Goal: Communication & Community: Ask a question

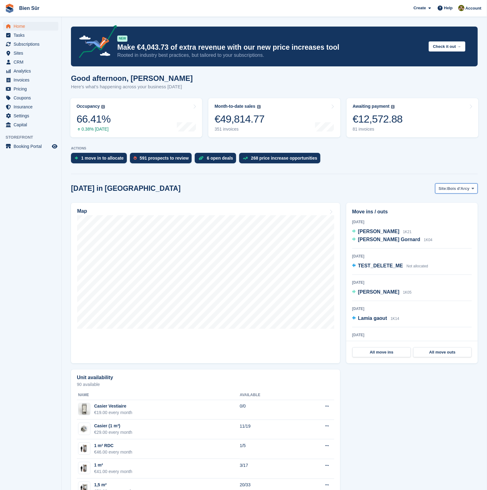
click at [451, 187] on span "Bois d'Arcy" at bounding box center [459, 189] width 22 height 6
click at [423, 213] on link "Maurepas" at bounding box center [437, 214] width 77 height 11
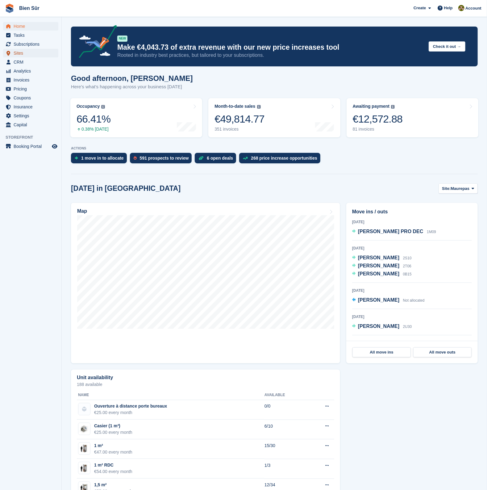
click at [28, 51] on span "Sites" at bounding box center [32, 53] width 37 height 9
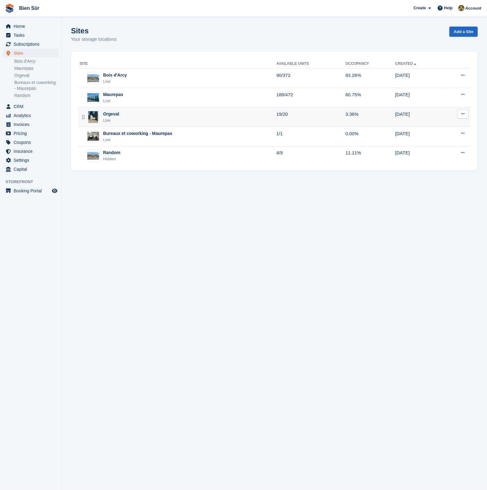
click at [111, 115] on div "Orgeval" at bounding box center [111, 114] width 16 height 6
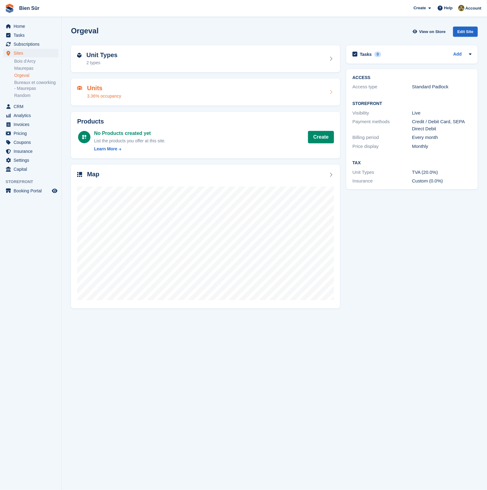
click at [125, 85] on div "Units 3.36% occupancy" at bounding box center [205, 92] width 257 height 15
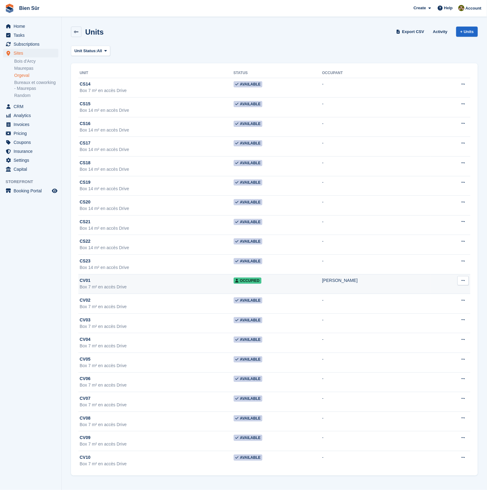
click at [353, 283] on div "Randane Bouaziz" at bounding box center [376, 280] width 109 height 6
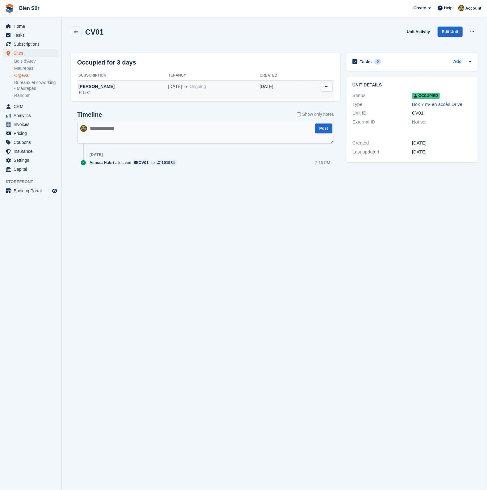
click at [145, 85] on div "[PERSON_NAME]" at bounding box center [122, 86] width 91 height 6
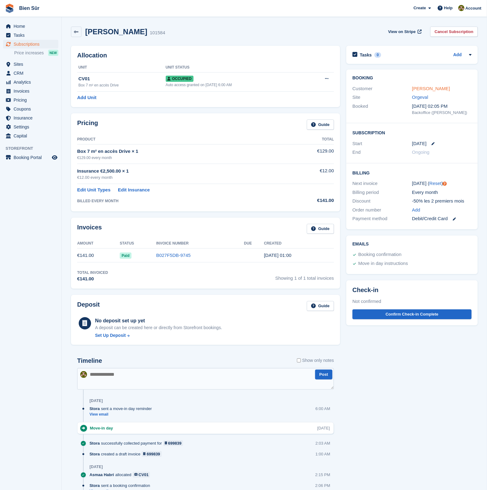
click at [430, 86] on link "Randane Bouaziz" at bounding box center [431, 88] width 38 height 5
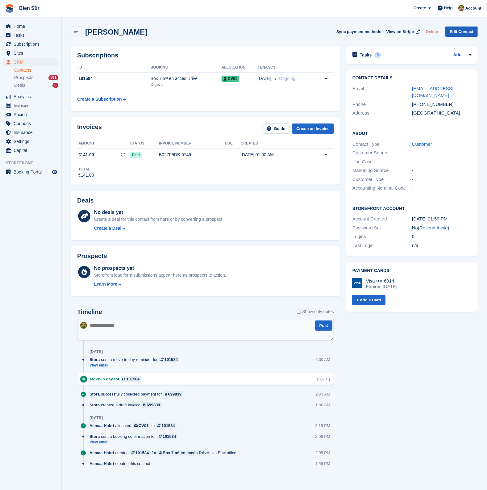
click at [475, 30] on link "Edit Contact" at bounding box center [461, 32] width 32 height 10
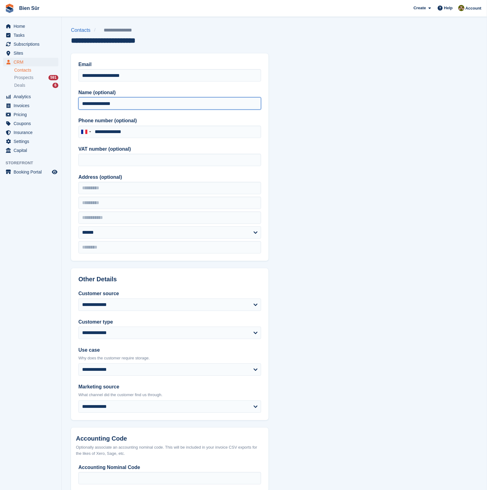
click at [91, 105] on input "**********" at bounding box center [169, 103] width 183 height 12
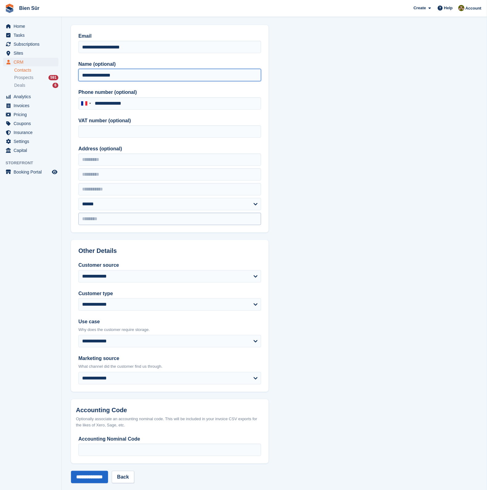
scroll to position [35, 0]
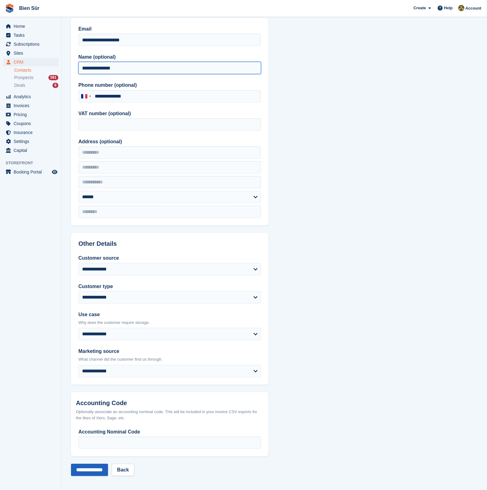
type input "**********"
click at [99, 466] on input "**********" at bounding box center [89, 470] width 37 height 12
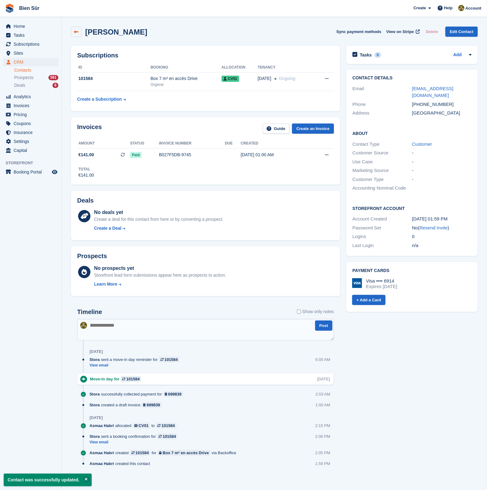
click at [79, 33] on link at bounding box center [76, 32] width 10 height 10
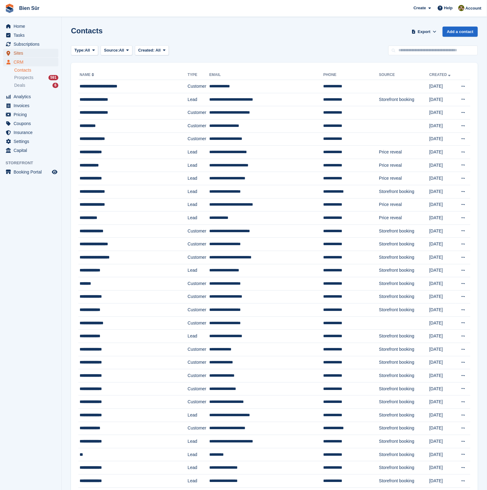
click at [24, 52] on span "Sites" at bounding box center [32, 53] width 37 height 9
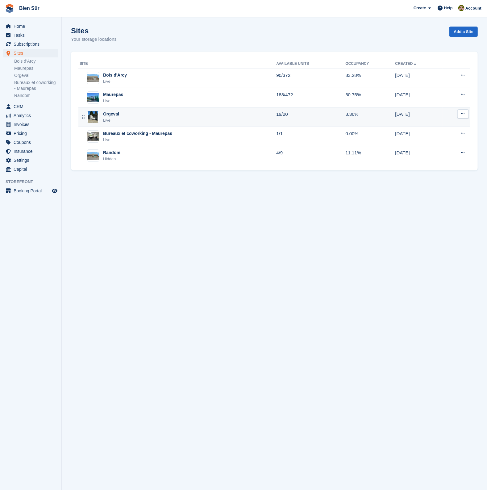
click at [116, 116] on div "Orgeval" at bounding box center [111, 114] width 16 height 6
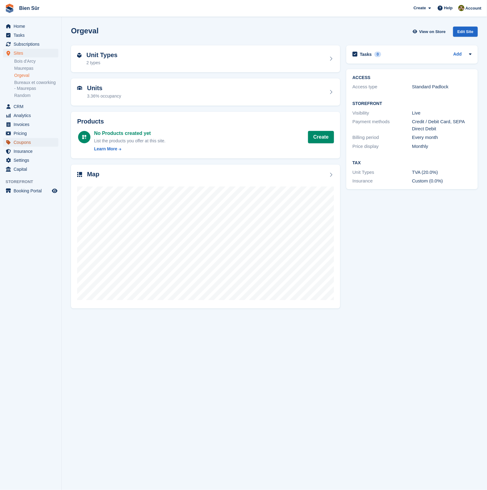
click at [28, 139] on span "Coupons" at bounding box center [32, 142] width 37 height 9
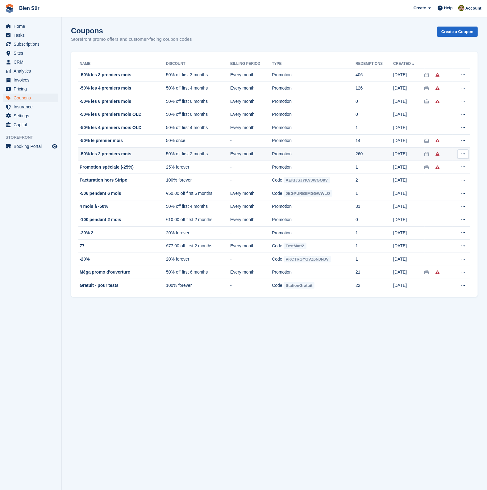
click at [110, 150] on td "-50% les 2 premiers mois" at bounding box center [122, 154] width 88 height 13
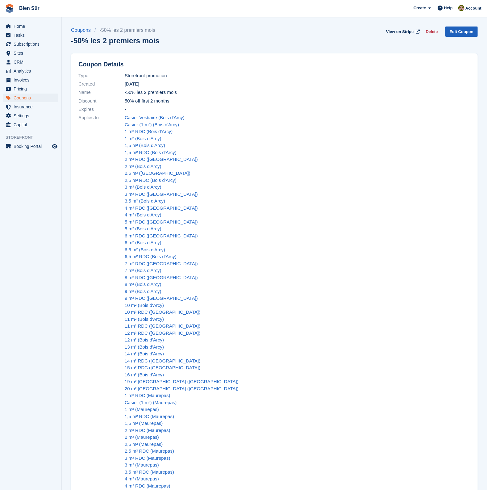
click at [452, 31] on link "Edit Coupon" at bounding box center [461, 32] width 32 height 10
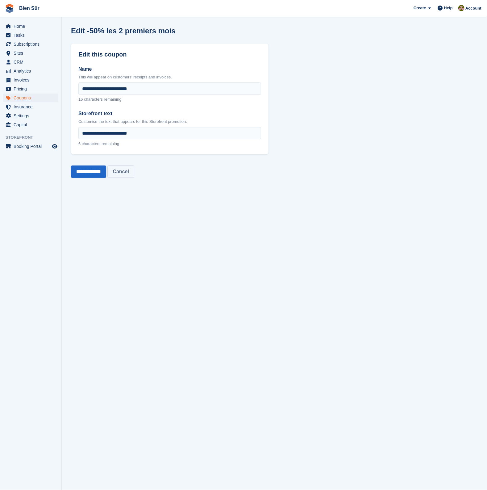
click at [128, 173] on link "Cancel" at bounding box center [120, 171] width 27 height 12
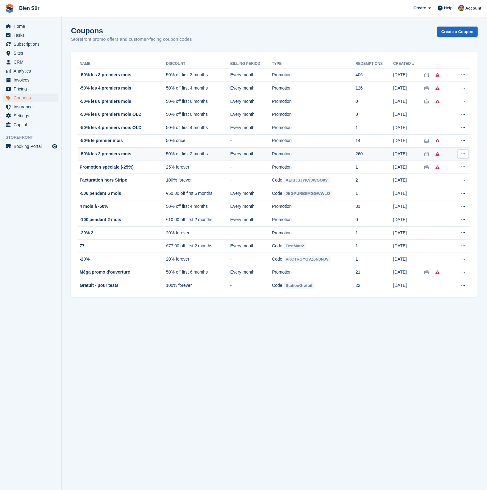
click at [110, 150] on td "-50% les 2 premiers mois" at bounding box center [122, 154] width 88 height 13
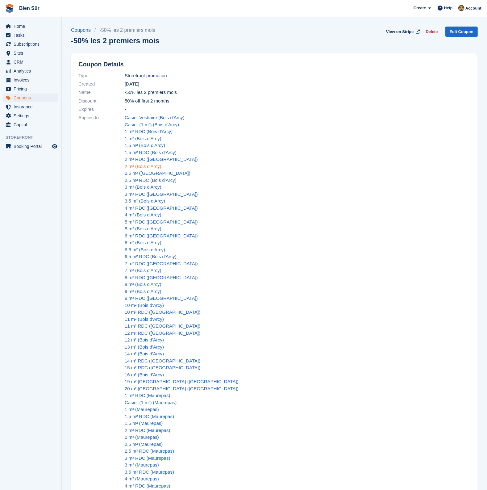
click at [148, 167] on link "2 m² (Bois d'Arcy)" at bounding box center [143, 166] width 37 height 5
click at [447, 8] on span "Help" at bounding box center [448, 8] width 9 height 6
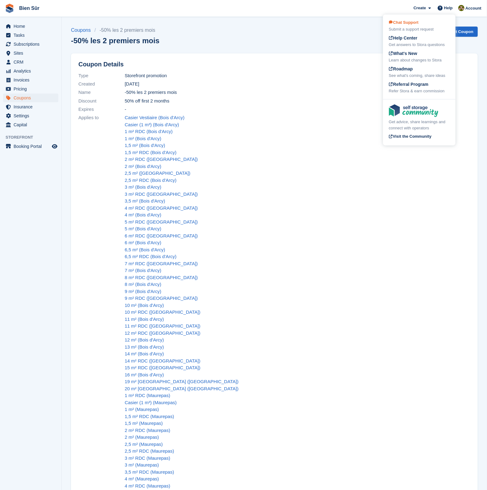
click at [425, 24] on div "Chat Support Submit a support request" at bounding box center [419, 25] width 61 height 13
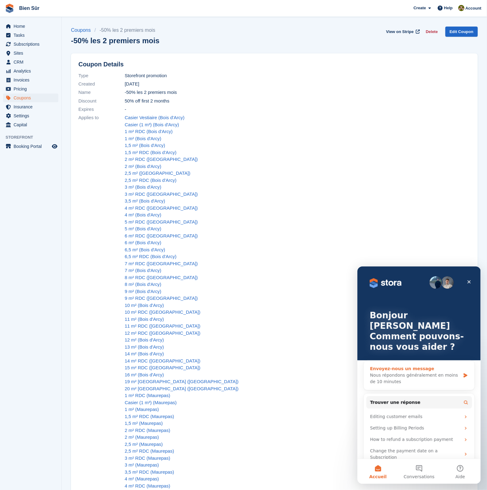
click at [463, 373] on icon "Intercom Messenger" at bounding box center [465, 375] width 5 height 5
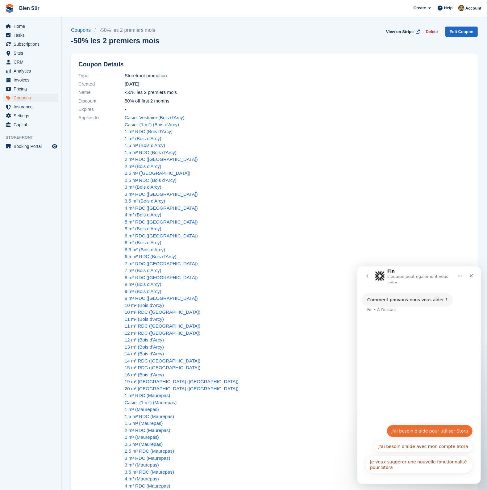
click at [447, 432] on button "J'ai besoin d'aide pour utiliser Stora" at bounding box center [429, 430] width 86 height 12
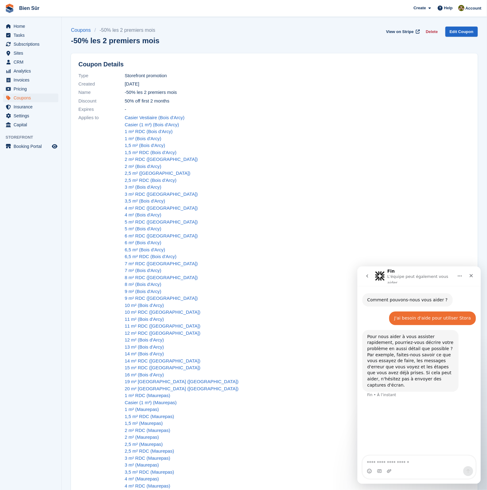
click at [399, 277] on p "L'équipe peut également vous aider" at bounding box center [419, 278] width 65 height 10
click at [377, 271] on img "Intercom Messenger" at bounding box center [380, 276] width 10 height 10
click at [369, 274] on icon "go back" at bounding box center [367, 275] width 5 height 5
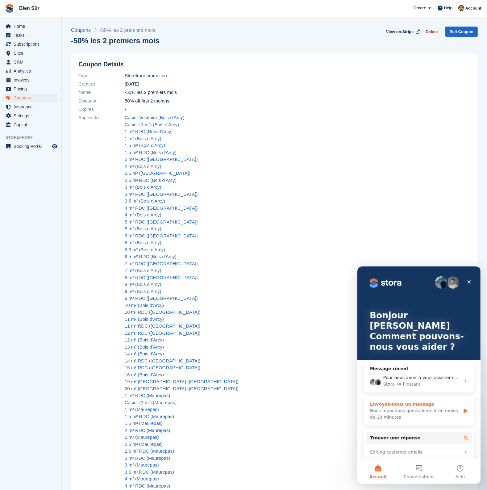
click at [463, 408] on icon "Intercom Messenger" at bounding box center [465, 410] width 5 height 5
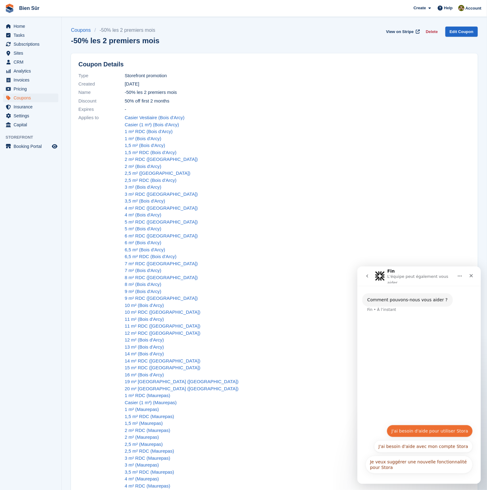
click at [433, 431] on button "J'ai besoin d'aide pour utiliser Stora" at bounding box center [429, 430] width 86 height 12
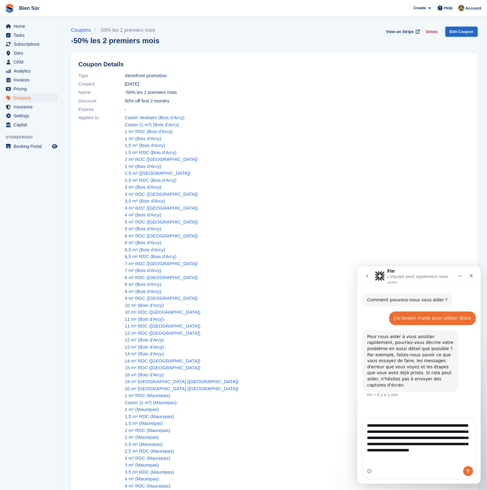
type textarea "**********"
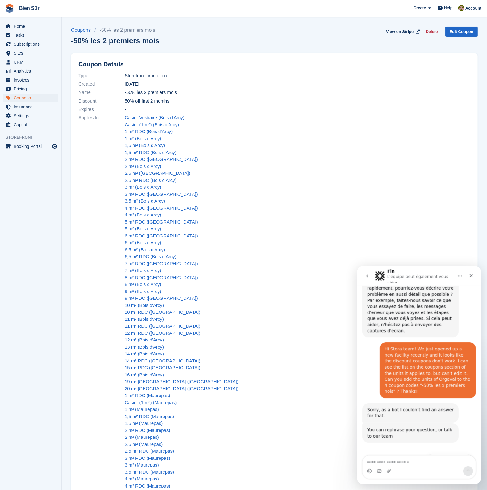
scroll to position [55, 0]
click at [437, 453] on button "Get more help 👤" at bounding box center [449, 459] width 47 height 12
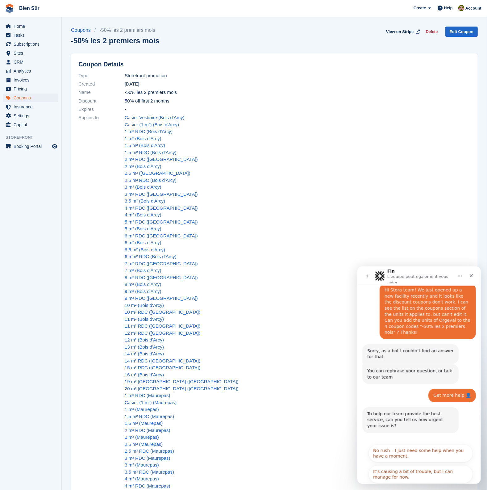
scroll to position [117, 0]
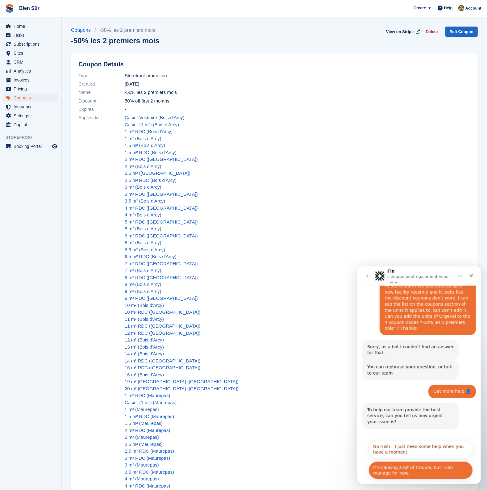
click at [402, 461] on button "It’s causing a bit of trouble, but I can manage for now." at bounding box center [420, 470] width 104 height 18
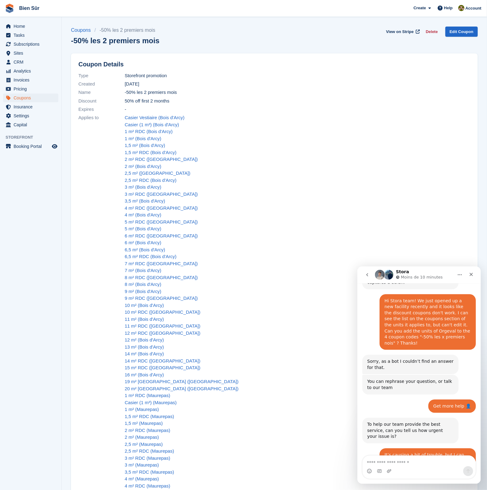
scroll to position [168, 0]
